Goal: Check status: Check status

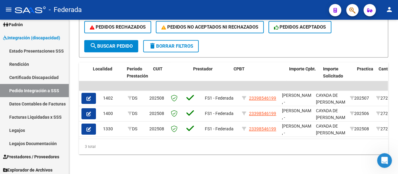
scroll to position [0, 223]
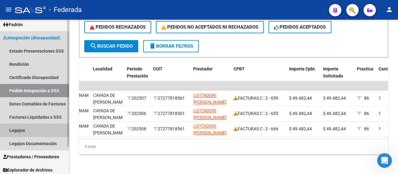
click at [25, 131] on link "Legajos" at bounding box center [34, 130] width 69 height 13
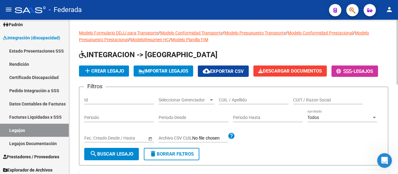
click at [256, 104] on div "CUIL / Apellido" at bounding box center [254, 98] width 70 height 12
paste input "[PERSON_NAME]"
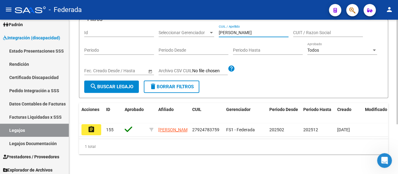
scroll to position [74, 0]
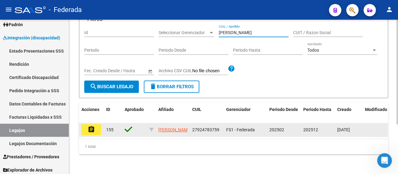
type input "[PERSON_NAME]"
drag, startPoint x: 223, startPoint y: 123, endPoint x: 188, endPoint y: 122, distance: 34.5
click at [188, 123] on div "assignment 155 [PERSON_NAME] 27924783759 FS1 - Federada 202502 202512 [DATE]" at bounding box center [288, 130] width 419 height 14
copy div "[PERSON_NAME] 27924783759"
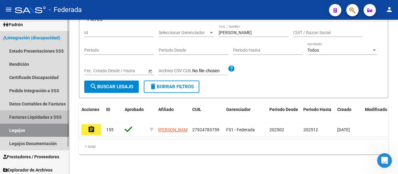
click at [30, 119] on link "Facturas Liquidadas x SSS" at bounding box center [34, 117] width 69 height 13
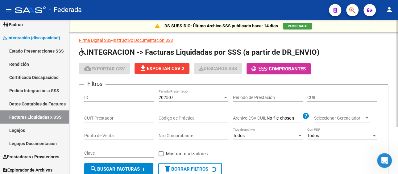
click at [188, 90] on div "202507 Período Presentación" at bounding box center [193, 96] width 70 height 12
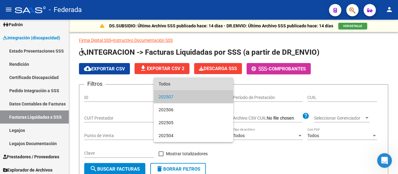
click at [183, 85] on span "Todos" at bounding box center [193, 84] width 70 height 13
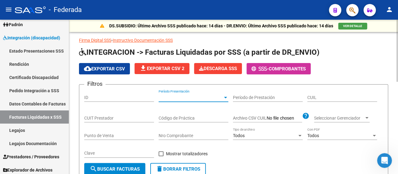
click at [328, 99] on input "CUIL" at bounding box center [342, 97] width 70 height 5
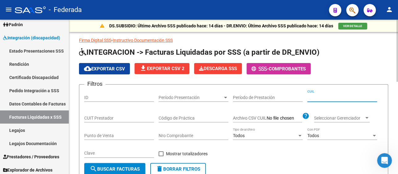
paste input "27-92478375-9"
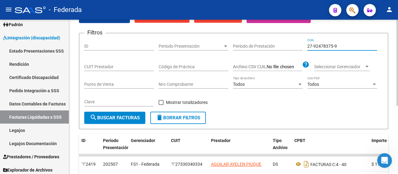
scroll to position [122, 0]
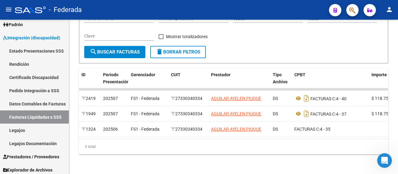
type input "27-92478375-9"
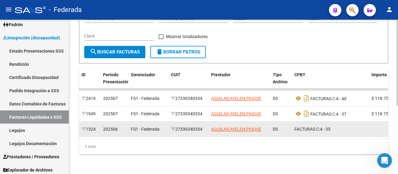
drag, startPoint x: 205, startPoint y: 123, endPoint x: 177, endPoint y: 126, distance: 28.5
click at [177, 126] on div "27330340334" at bounding box center [188, 129] width 35 height 7
copy div "27330340334"
